Goal: Check status: Check status

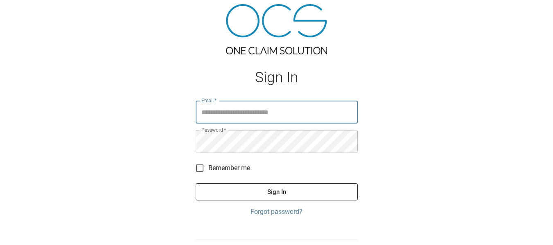
scroll to position [34, 0]
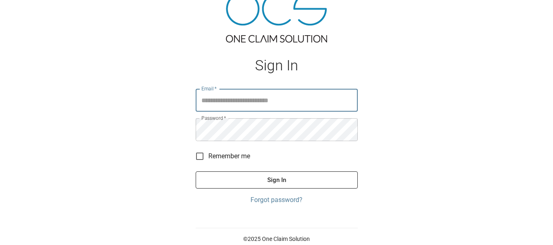
click at [241, 104] on input "Email   *" at bounding box center [277, 100] width 162 height 23
type input "**********"
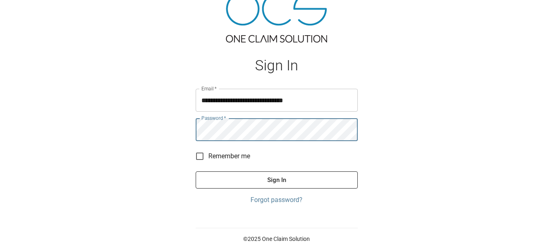
click at [196, 172] on button "Sign In" at bounding box center [277, 180] width 162 height 17
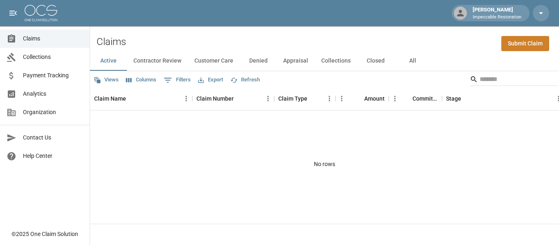
click at [56, 79] on span "Payment Tracking" at bounding box center [53, 75] width 60 height 9
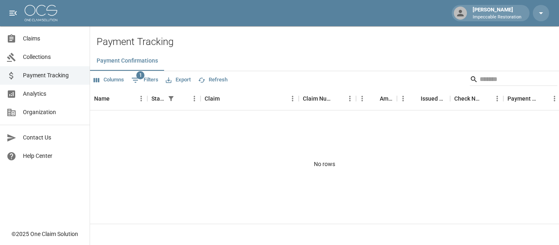
click at [39, 57] on span "Collections" at bounding box center [53, 57] width 60 height 9
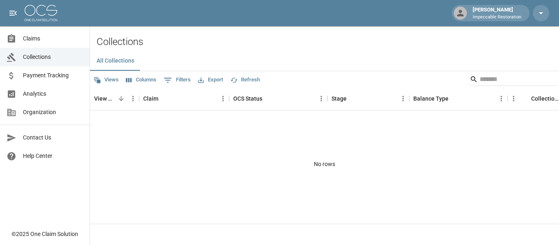
click at [318, 164] on div "No rows" at bounding box center [324, 164] width 469 height 107
click at [27, 37] on span "Claims" at bounding box center [53, 38] width 60 height 9
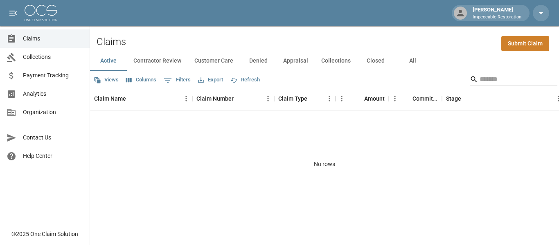
click at [46, 58] on span "Collections" at bounding box center [53, 57] width 60 height 9
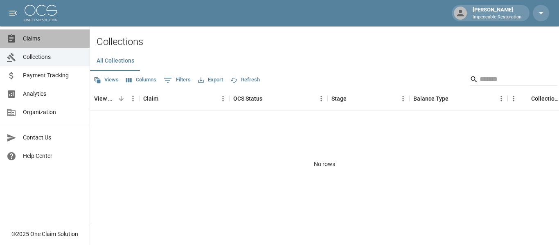
click at [41, 43] on link "Claims" at bounding box center [45, 38] width 90 height 18
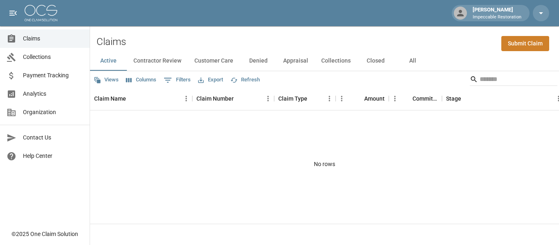
click at [166, 64] on button "Contractor Review" at bounding box center [157, 61] width 61 height 20
click at [199, 64] on button "Customer Care" at bounding box center [214, 61] width 52 height 20
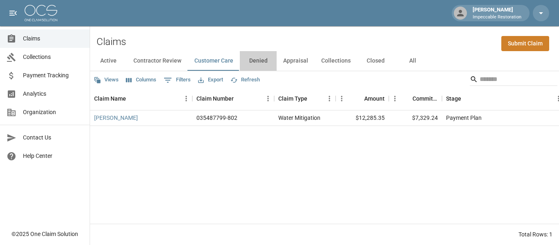
click at [249, 63] on button "Denied" at bounding box center [258, 61] width 37 height 20
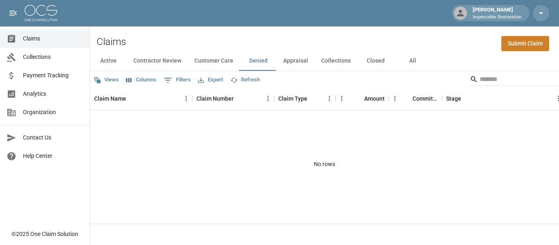
click at [208, 63] on button "Customer Care" at bounding box center [214, 61] width 52 height 20
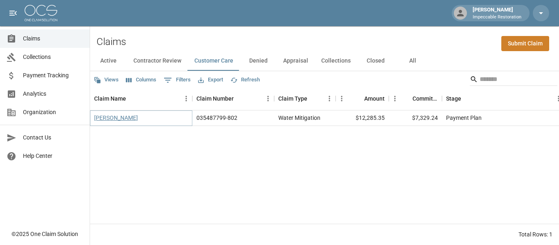
click at [121, 119] on link "[PERSON_NAME]" at bounding box center [116, 118] width 44 height 8
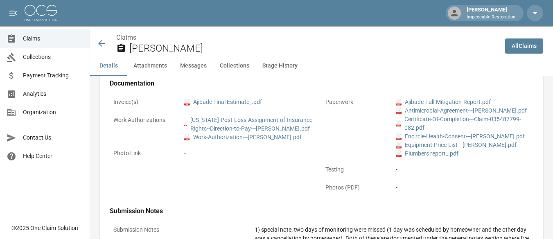
scroll to position [368, 0]
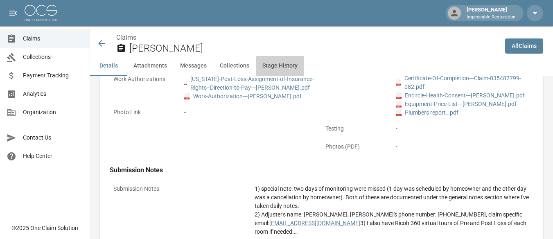
click at [266, 62] on button "Stage History" at bounding box center [280, 66] width 48 height 20
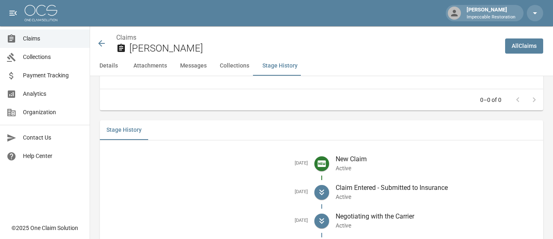
scroll to position [1231, 0]
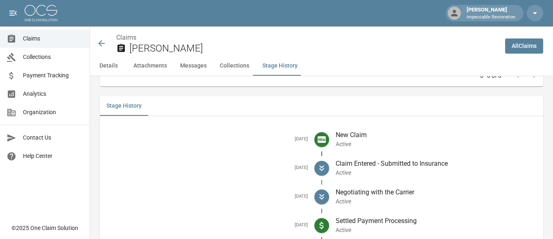
click at [232, 65] on button "Collections" at bounding box center [234, 66] width 43 height 20
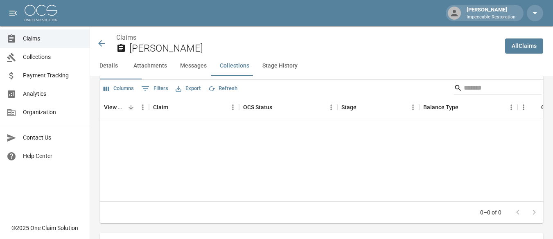
scroll to position [1058, 0]
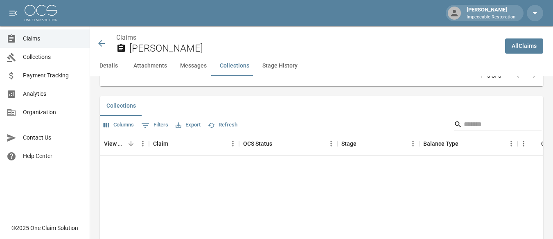
click at [189, 64] on button "Messages" at bounding box center [194, 66] width 40 height 20
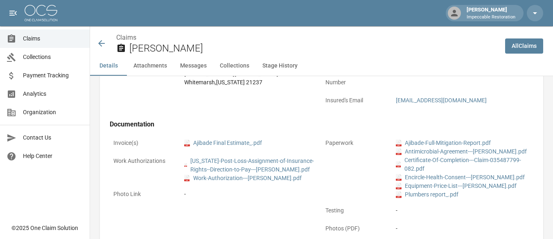
scroll to position [276, 0]
